Goal: Task Accomplishment & Management: Manage account settings

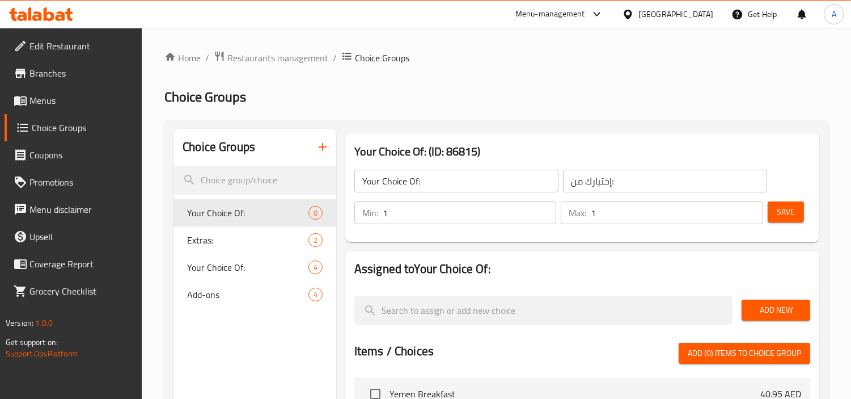
click at [37, 17] on icon at bounding box center [41, 14] width 64 height 14
